Goal: Obtain resource: Download file/media

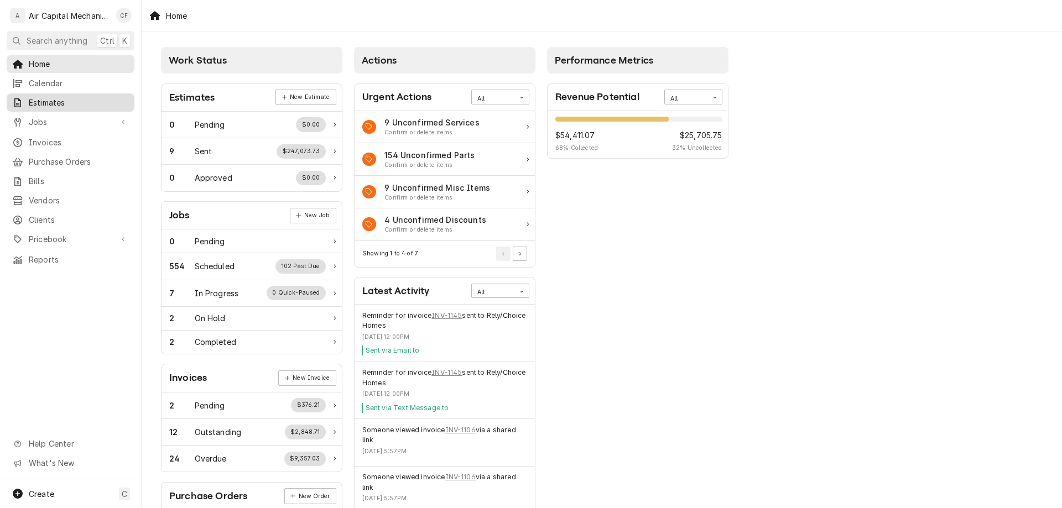
click at [70, 100] on span "Estimates" at bounding box center [79, 103] width 100 height 12
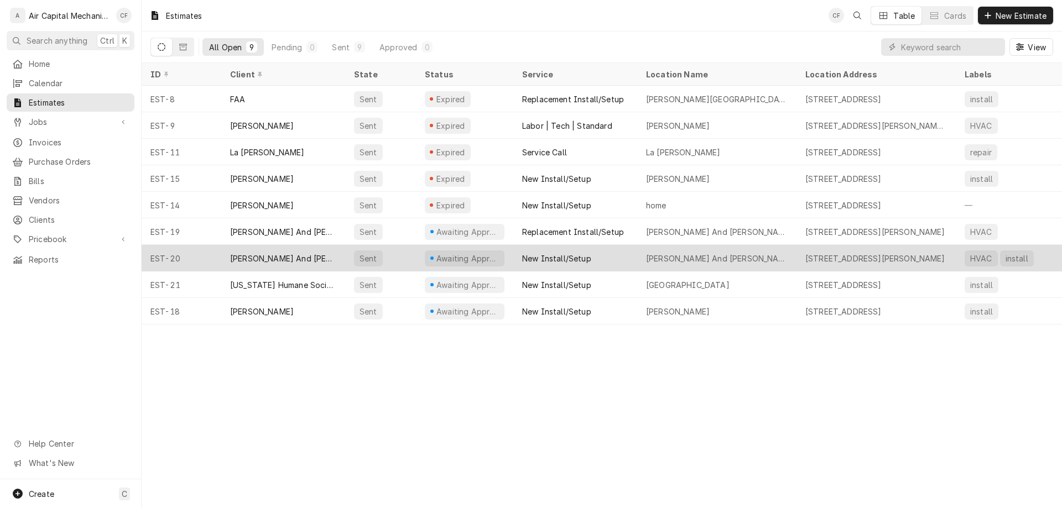
click at [301, 248] on div "[PERSON_NAME] And [PERSON_NAME]" at bounding box center [283, 258] width 124 height 27
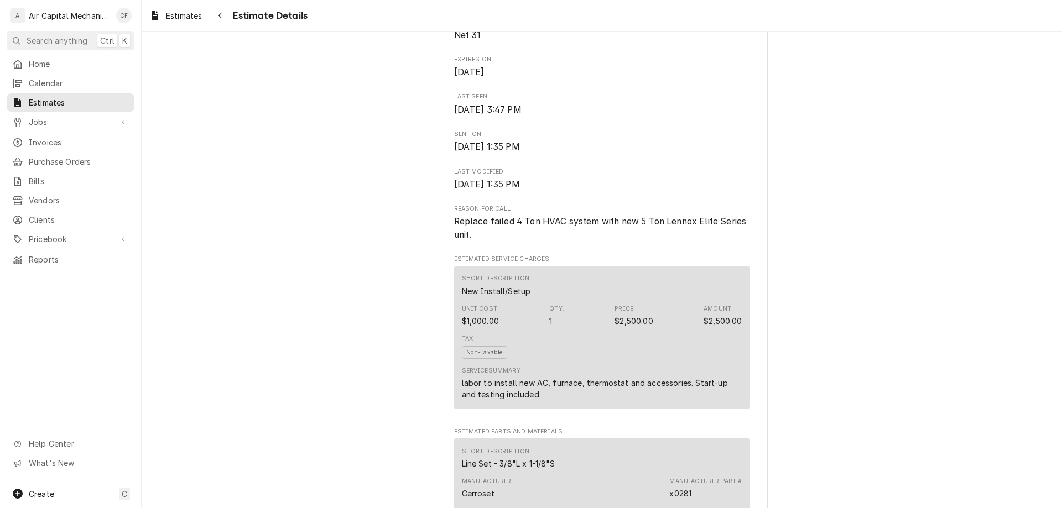
scroll to position [239, 0]
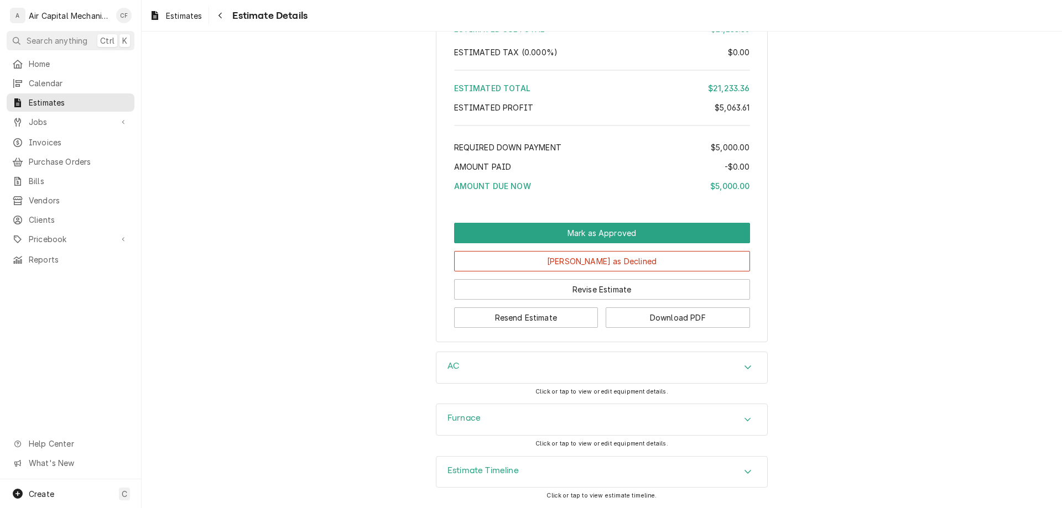
scroll to position [2478, 0]
click at [689, 317] on button "Download PDF" at bounding box center [678, 317] width 144 height 20
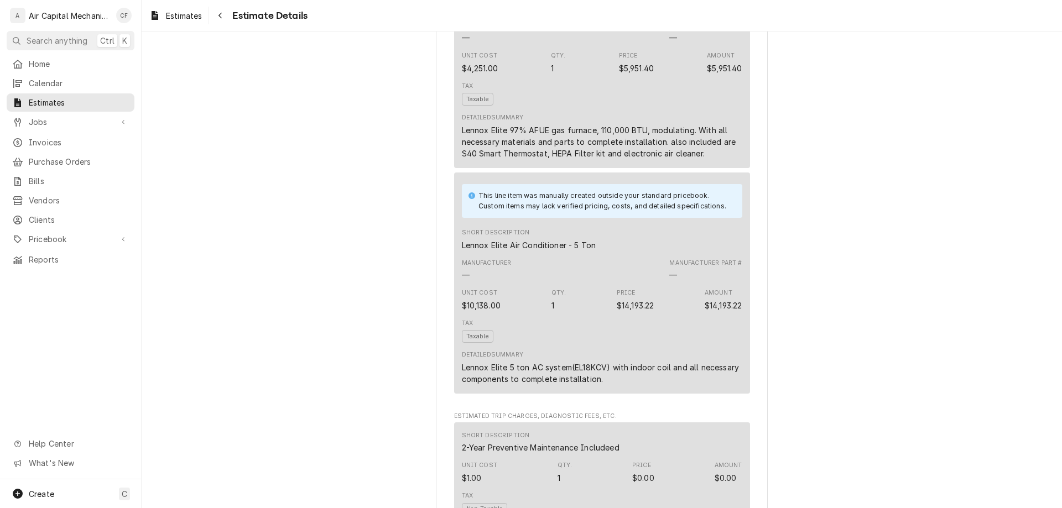
scroll to position [1496, 0]
